Goal: Transaction & Acquisition: Purchase product/service

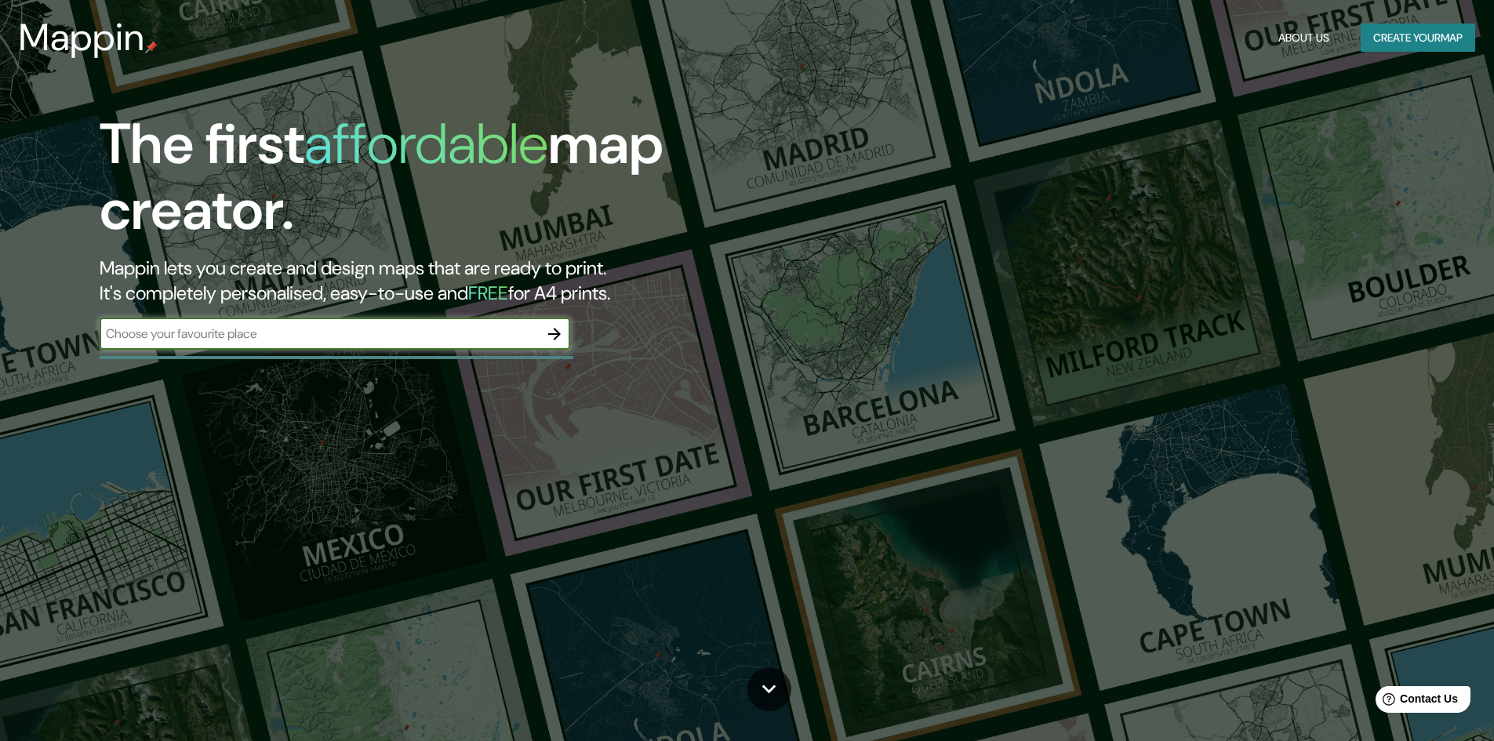
click at [552, 329] on icon "button" at bounding box center [554, 334] width 19 height 19
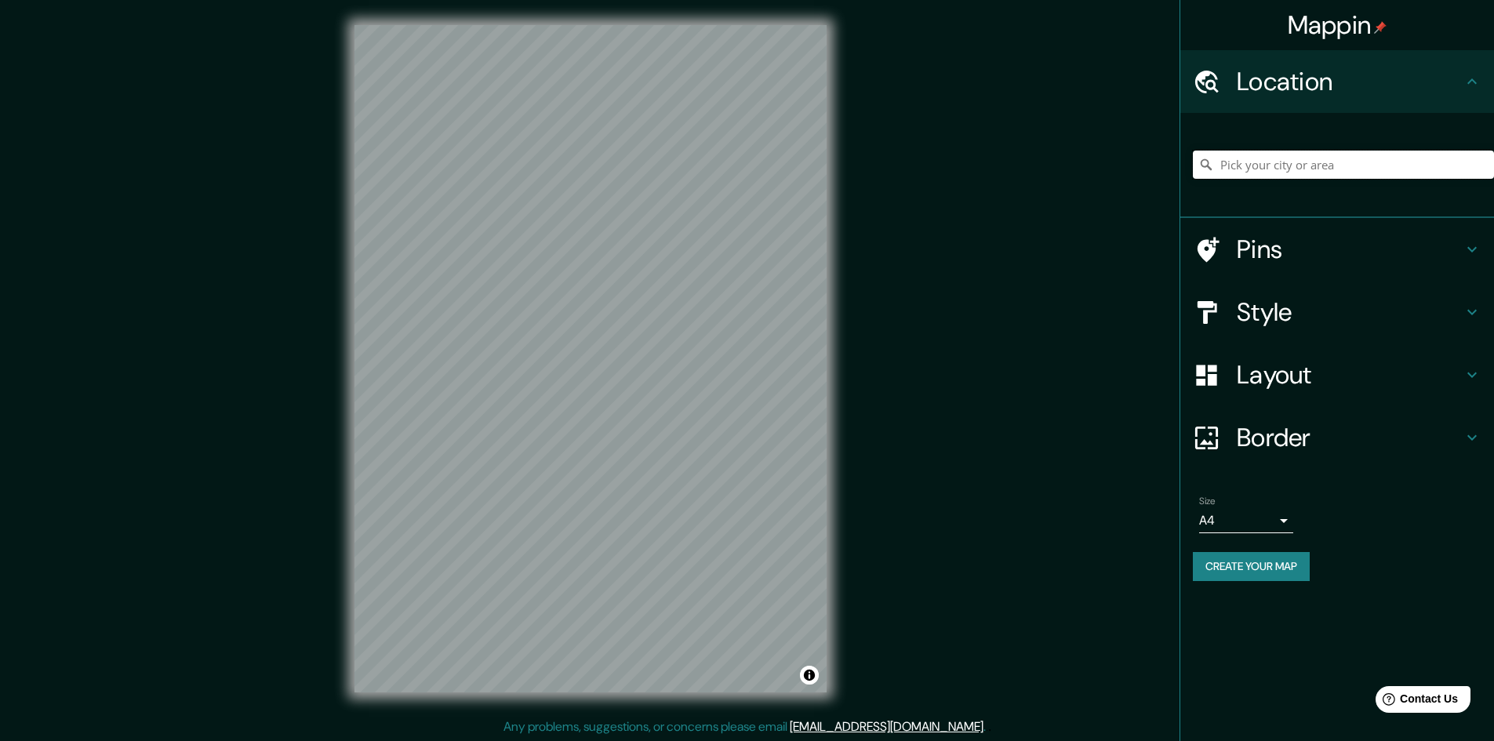
click at [1297, 169] on input "Pick your city or area" at bounding box center [1343, 165] width 301 height 28
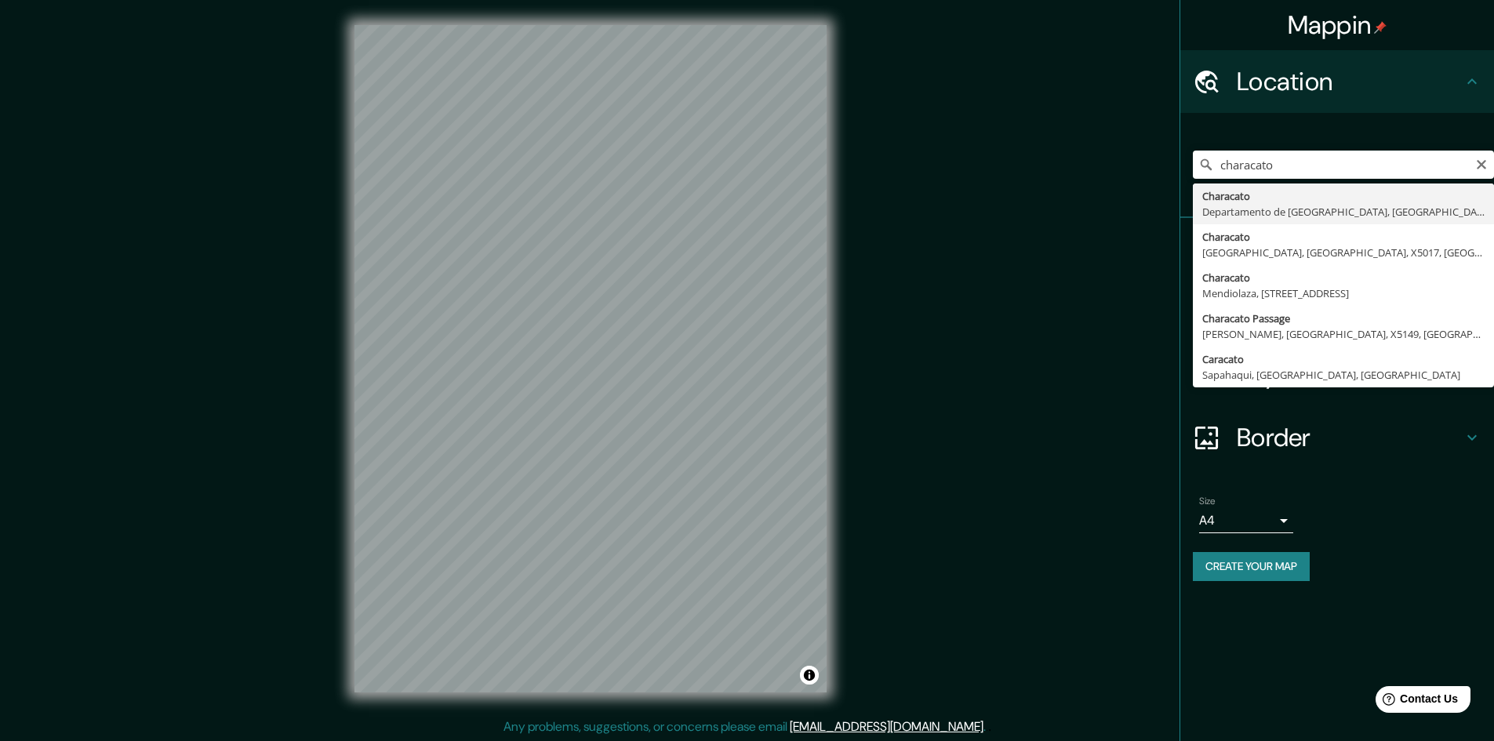
type input "Characato, [GEOGRAPHIC_DATA], [GEOGRAPHIC_DATA]"
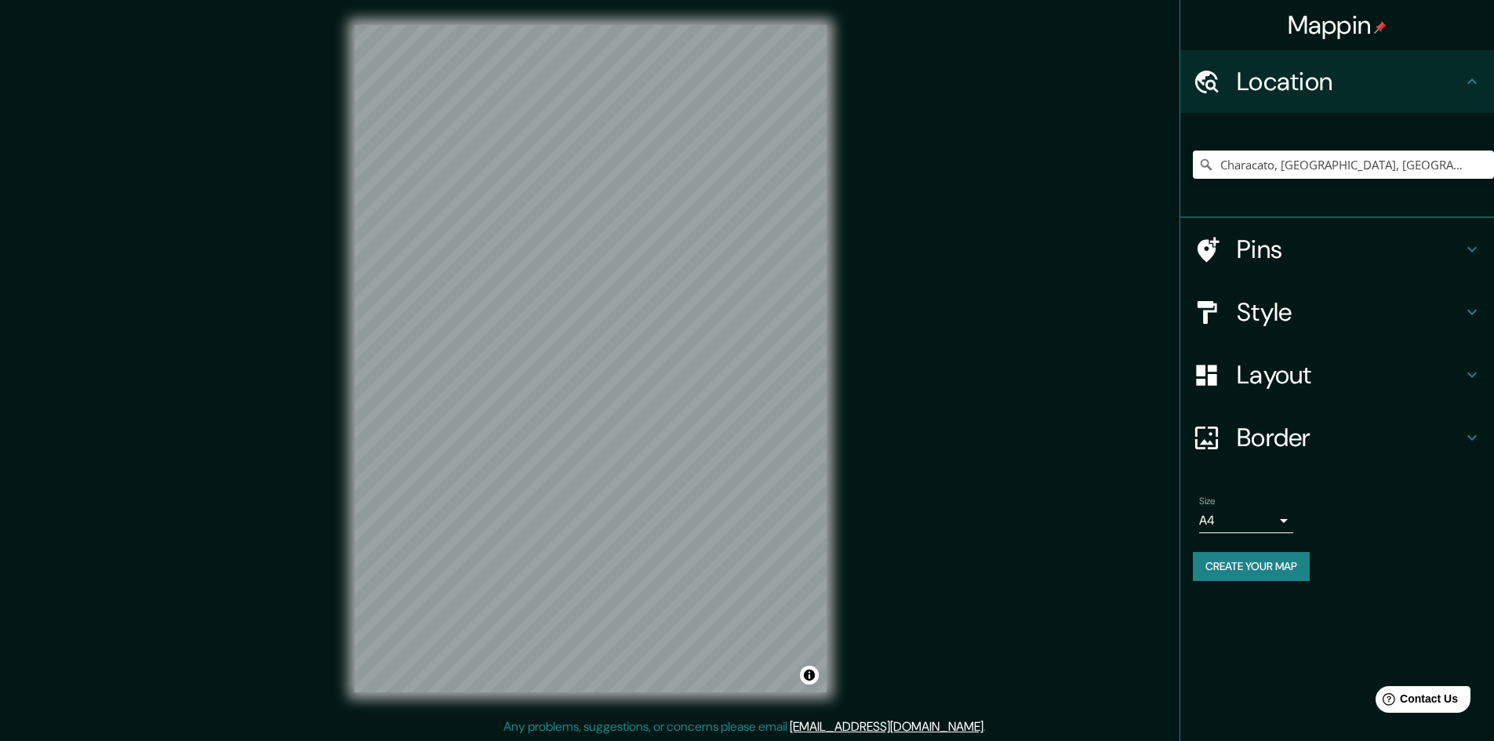
click at [1264, 318] on h4 "Style" at bounding box center [1350, 312] width 226 height 31
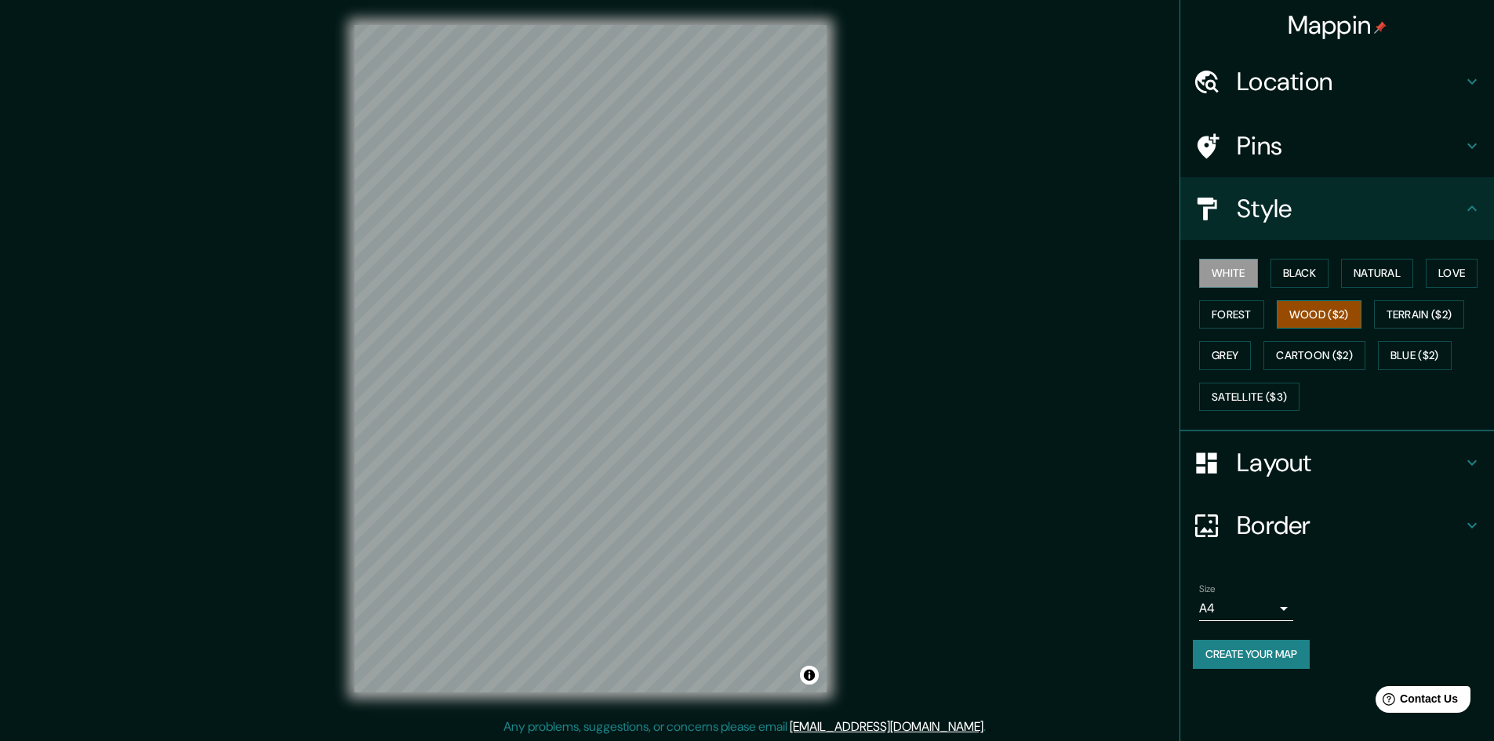
click at [1302, 312] on button "Wood ($2)" at bounding box center [1319, 314] width 85 height 29
click at [1378, 278] on button "Natural" at bounding box center [1377, 273] width 72 height 29
click at [878, 366] on div "Mappin Location [GEOGRAPHIC_DATA], [GEOGRAPHIC_DATA], [GEOGRAPHIC_DATA] Pins St…" at bounding box center [747, 371] width 1494 height 743
click at [1237, 392] on button "Satellite ($3)" at bounding box center [1249, 397] width 100 height 29
click at [1239, 358] on button "Grey" at bounding box center [1225, 355] width 52 height 29
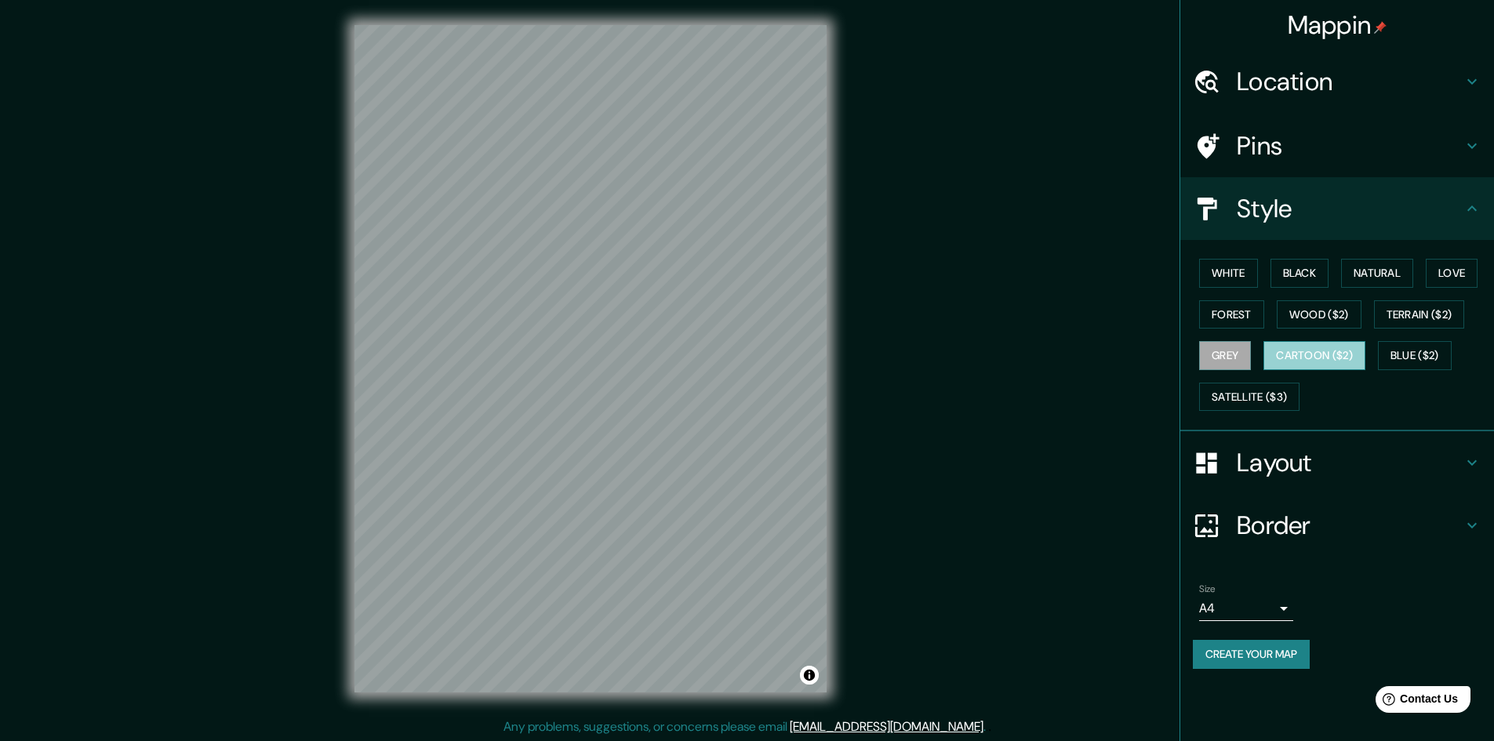
click at [1290, 353] on button "Cartoon ($2)" at bounding box center [1315, 355] width 102 height 29
click at [1301, 311] on button "Wood ($2)" at bounding box center [1319, 314] width 85 height 29
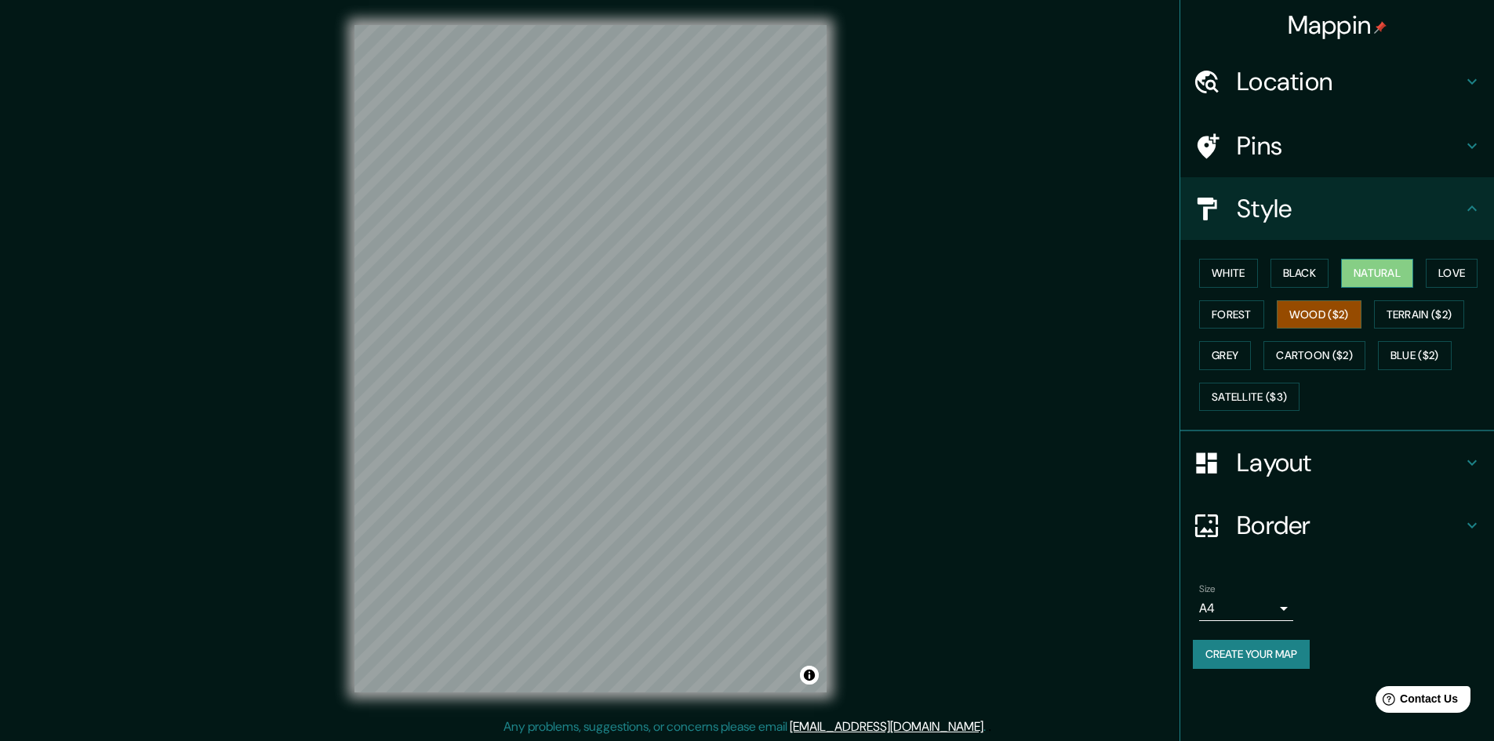
click at [1381, 277] on button "Natural" at bounding box center [1377, 273] width 72 height 29
click at [1217, 271] on button "White" at bounding box center [1228, 273] width 59 height 29
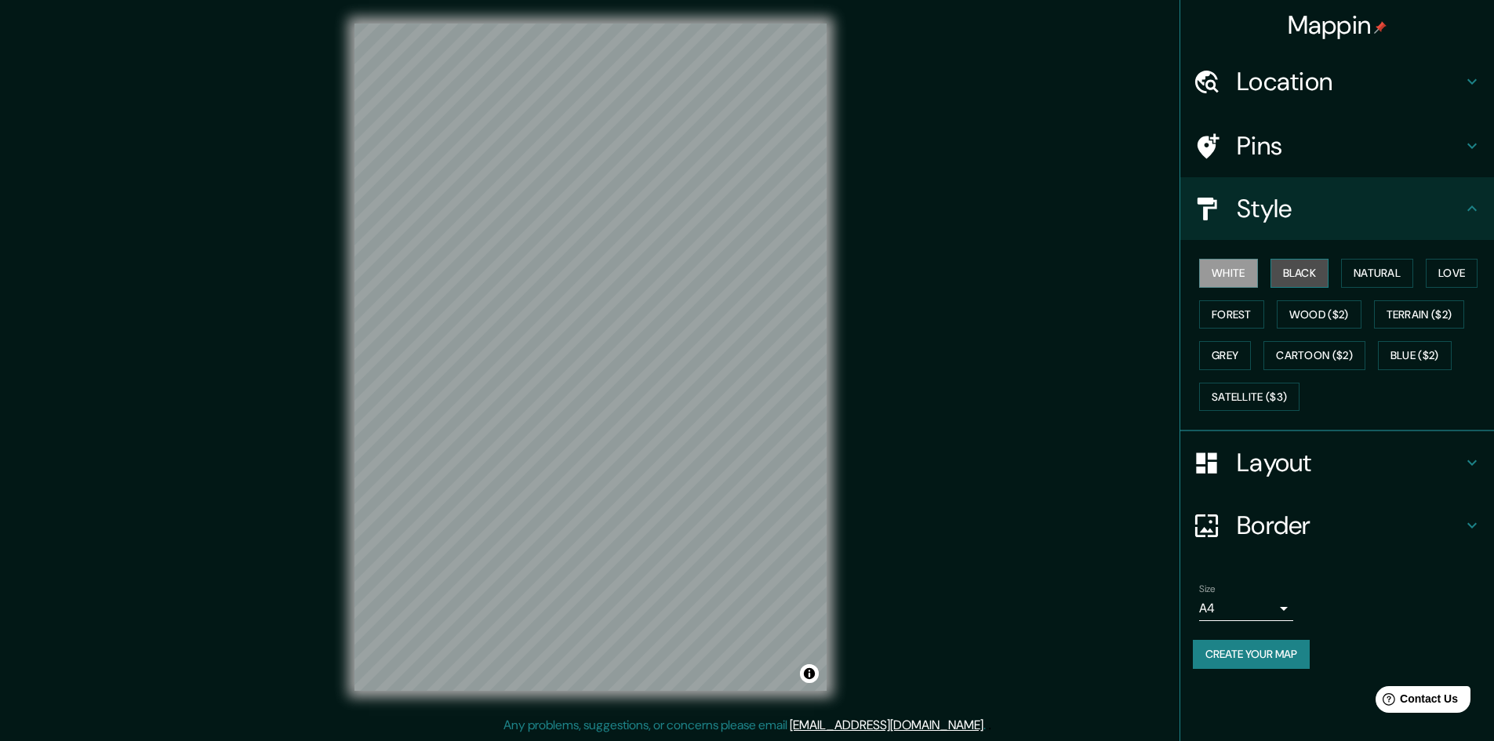
click at [1298, 264] on button "Black" at bounding box center [1300, 273] width 59 height 29
click at [1308, 306] on button "Wood ($2)" at bounding box center [1319, 314] width 85 height 29
click at [1388, 313] on button "Terrain ($2)" at bounding box center [1419, 314] width 91 height 29
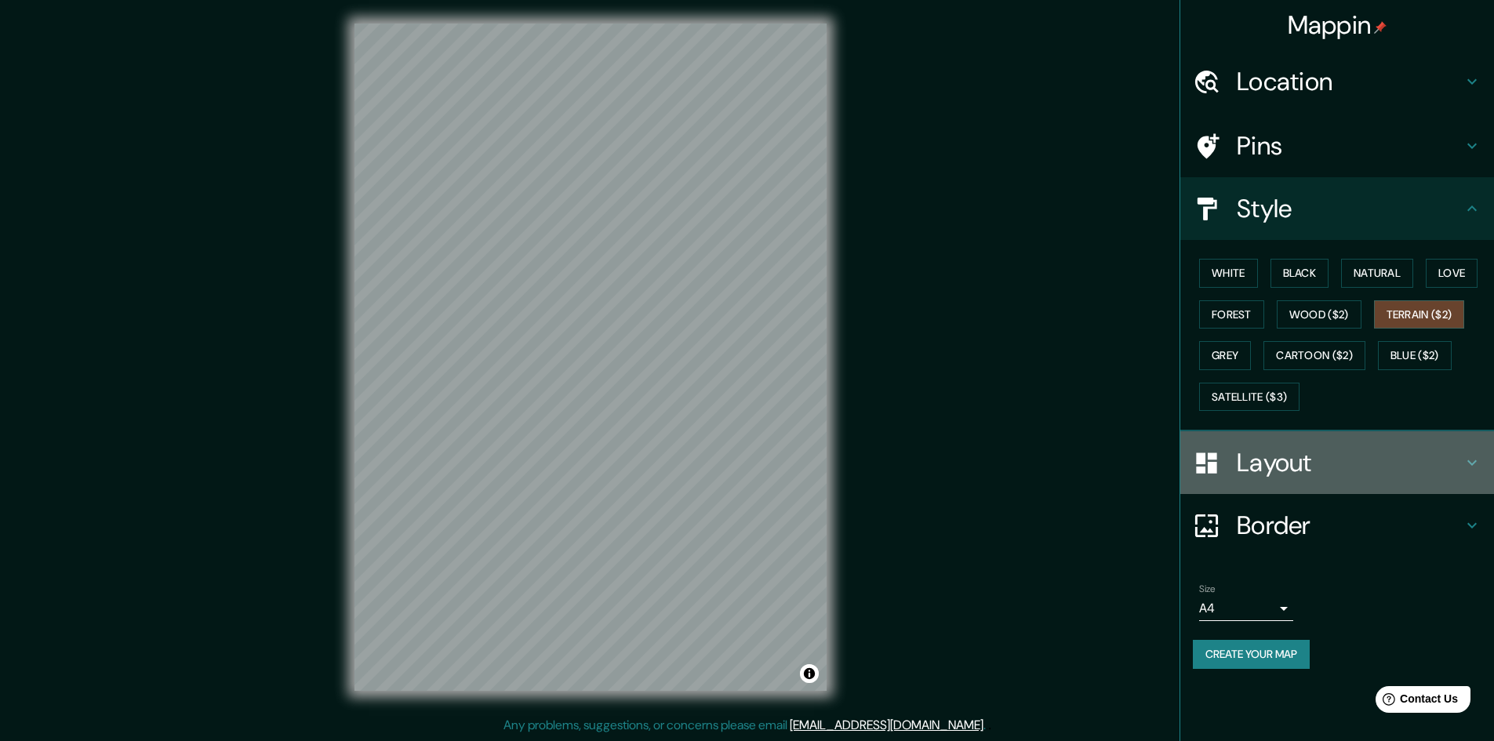
click at [1255, 460] on h4 "Layout" at bounding box center [1350, 462] width 226 height 31
